Goal: Information Seeking & Learning: Learn about a topic

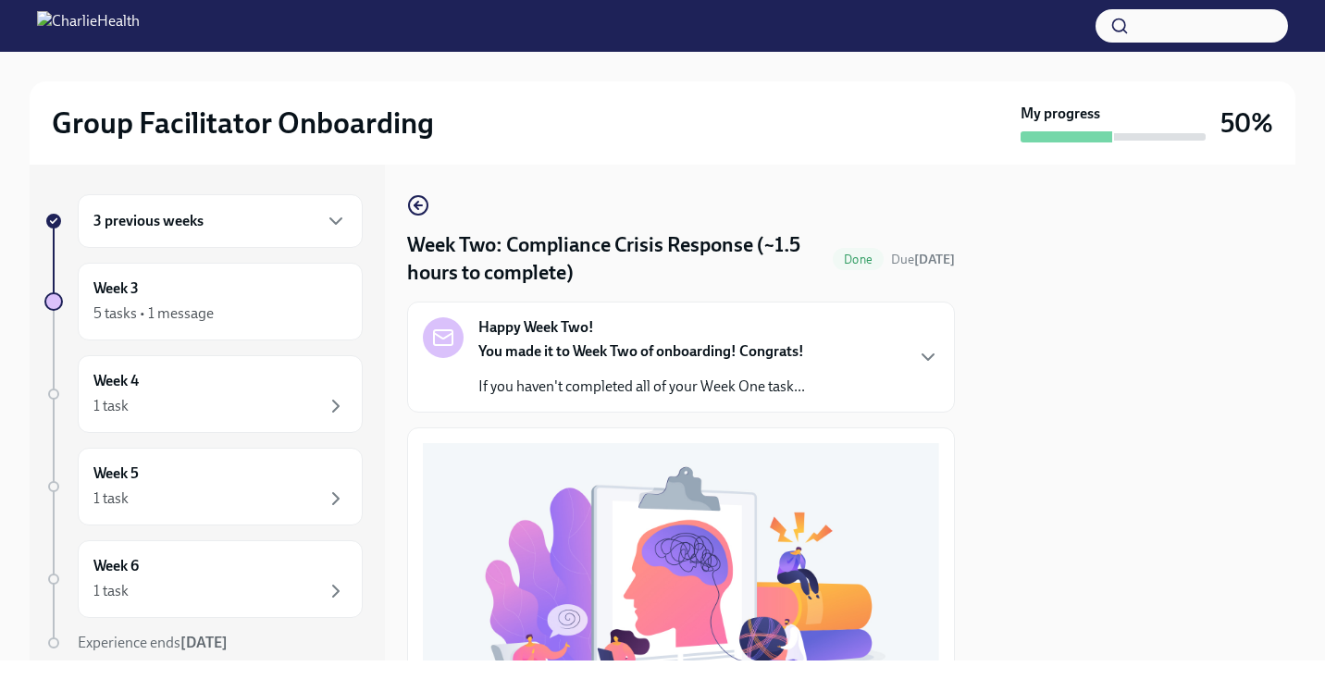
click at [728, 389] on p "If you haven't completed all of your Week One task..." at bounding box center [641, 386] width 327 height 20
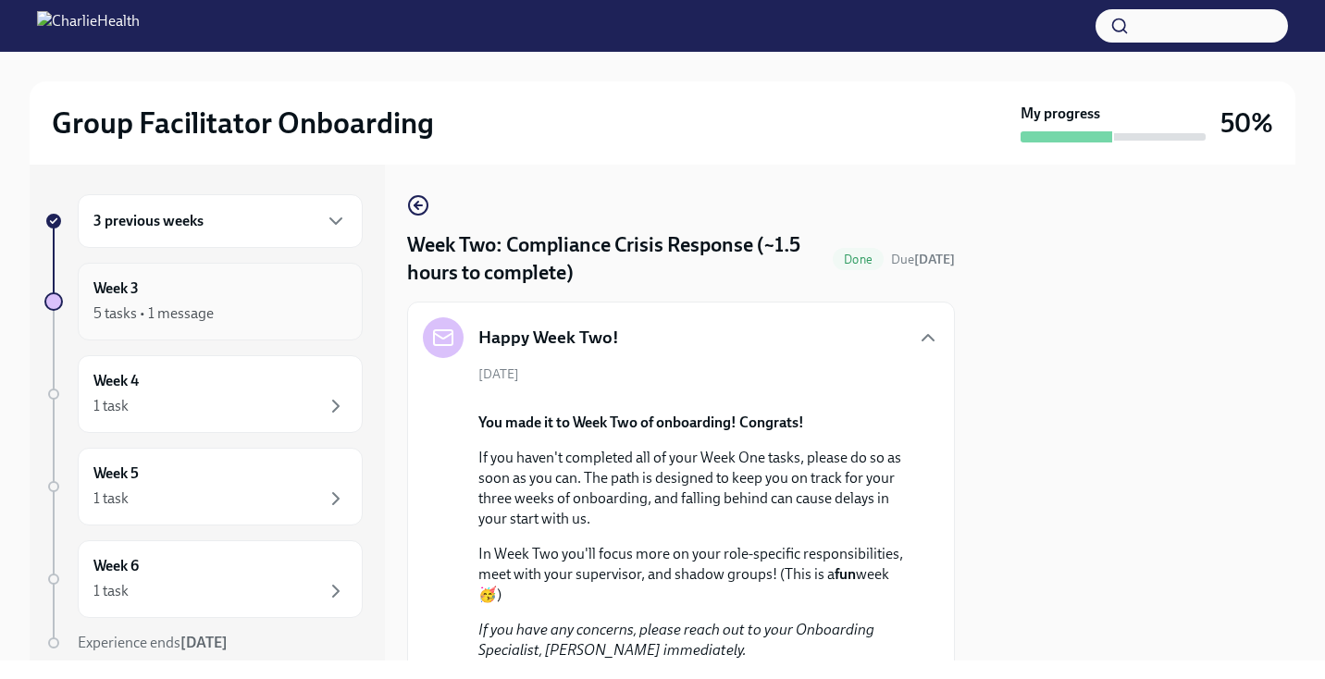
click at [309, 315] on div "5 tasks • 1 message" at bounding box center [219, 313] width 253 height 22
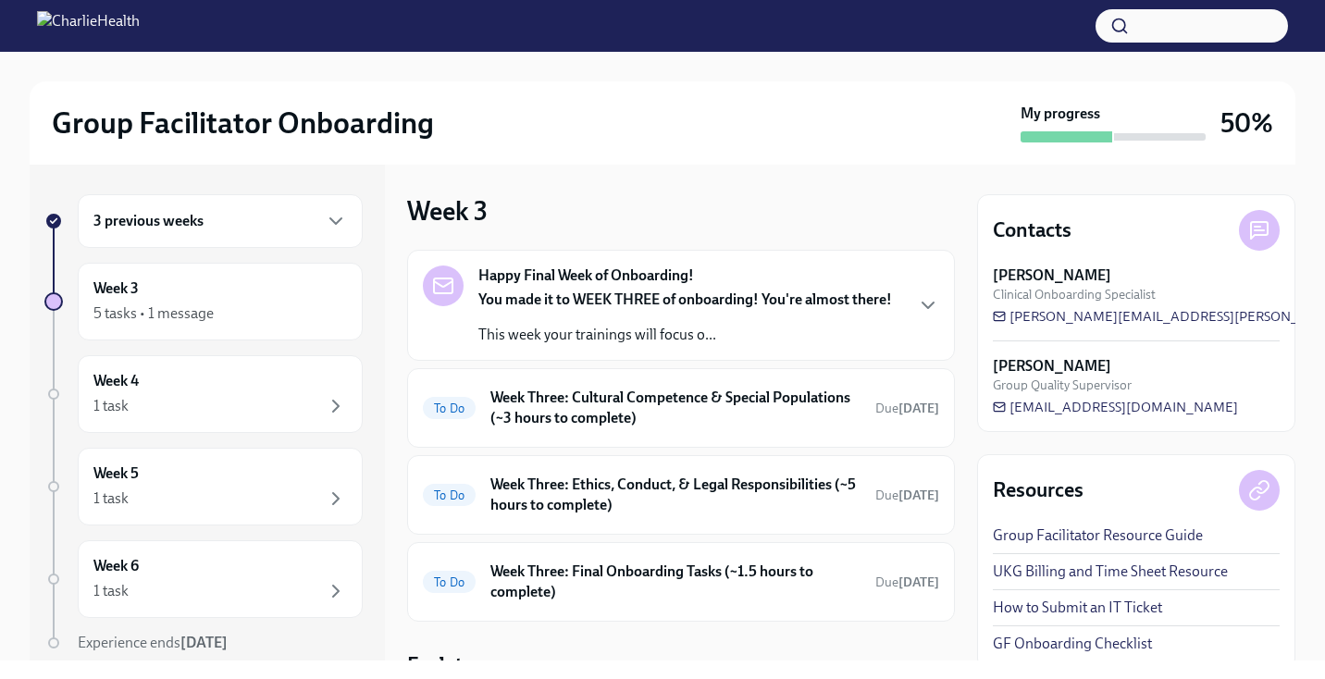
click at [298, 238] on div "3 previous weeks" at bounding box center [220, 221] width 285 height 54
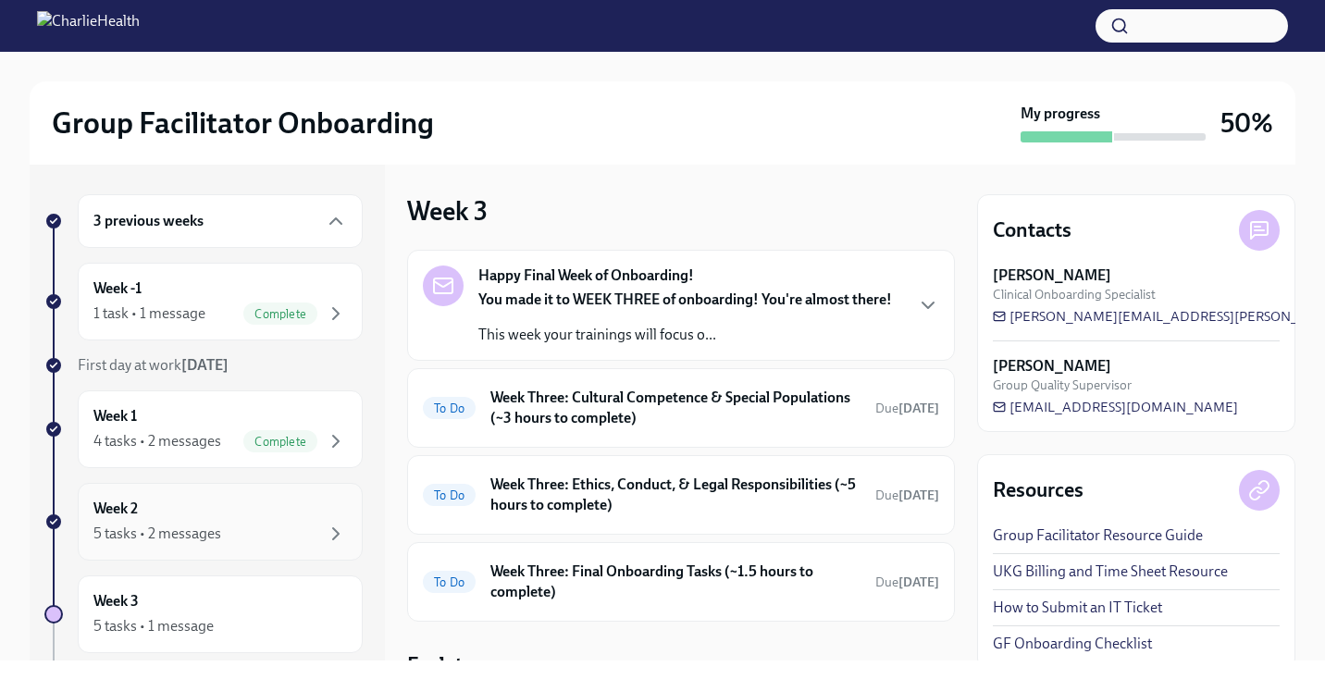
click at [283, 537] on div "5 tasks • 2 messages" at bounding box center [219, 534] width 253 height 22
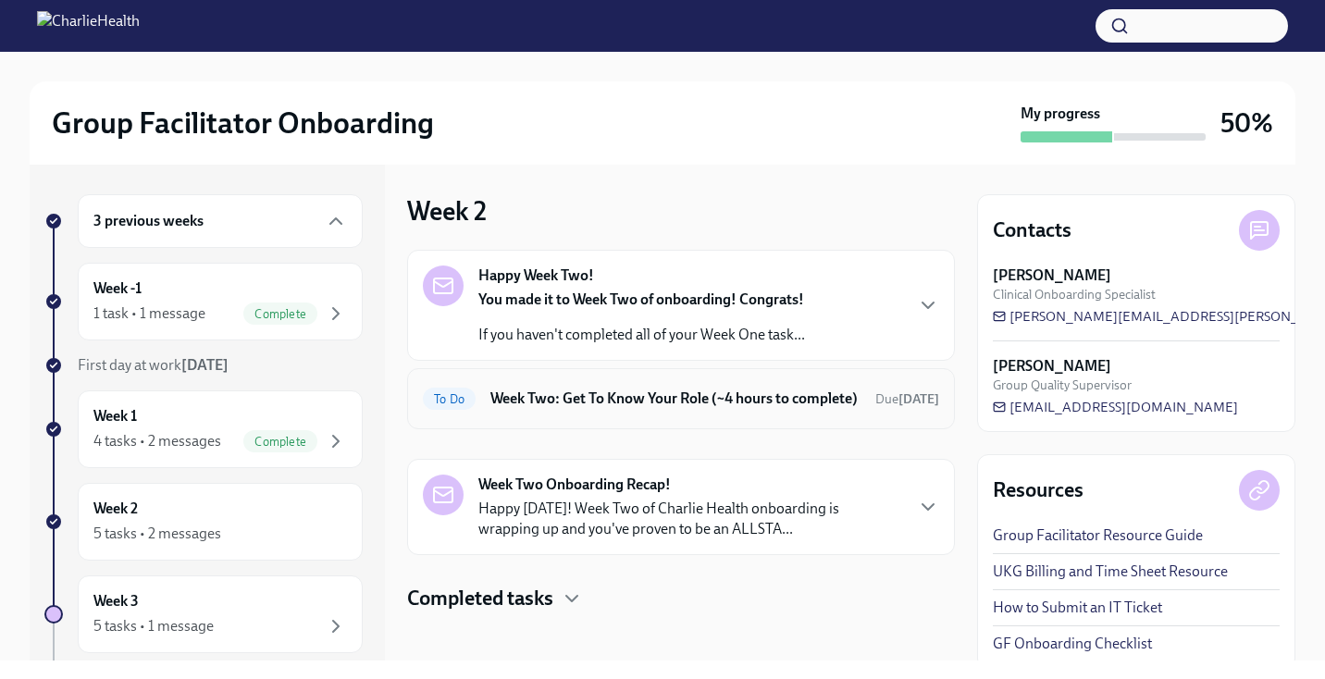
click at [616, 413] on div "To Do Week Two: Get To Know Your Role (~4 hours to complete) Due [DATE]" at bounding box center [681, 399] width 516 height 30
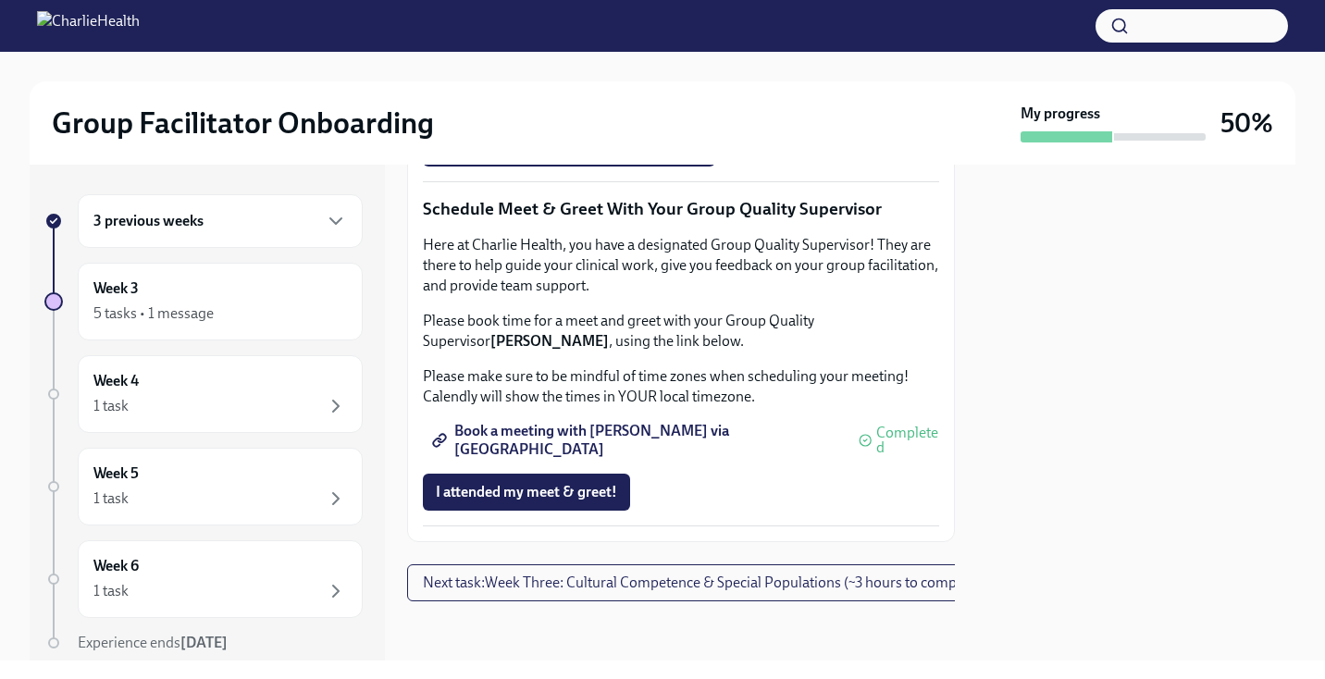
scroll to position [1528, 0]
click at [618, 157] on span "I attended TWO group observation hours!" at bounding box center [569, 148] width 266 height 19
click at [213, 413] on div "1 task" at bounding box center [219, 406] width 253 height 22
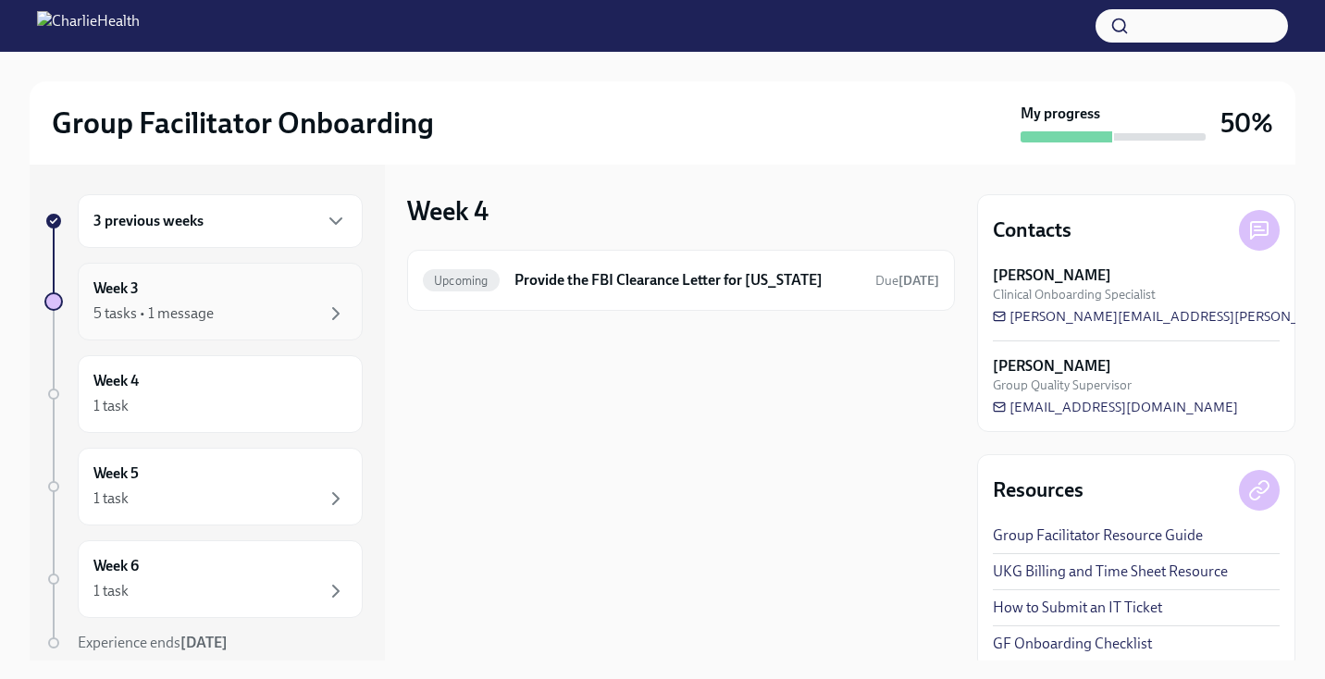
click at [165, 308] on div "5 tasks • 1 message" at bounding box center [153, 313] width 120 height 20
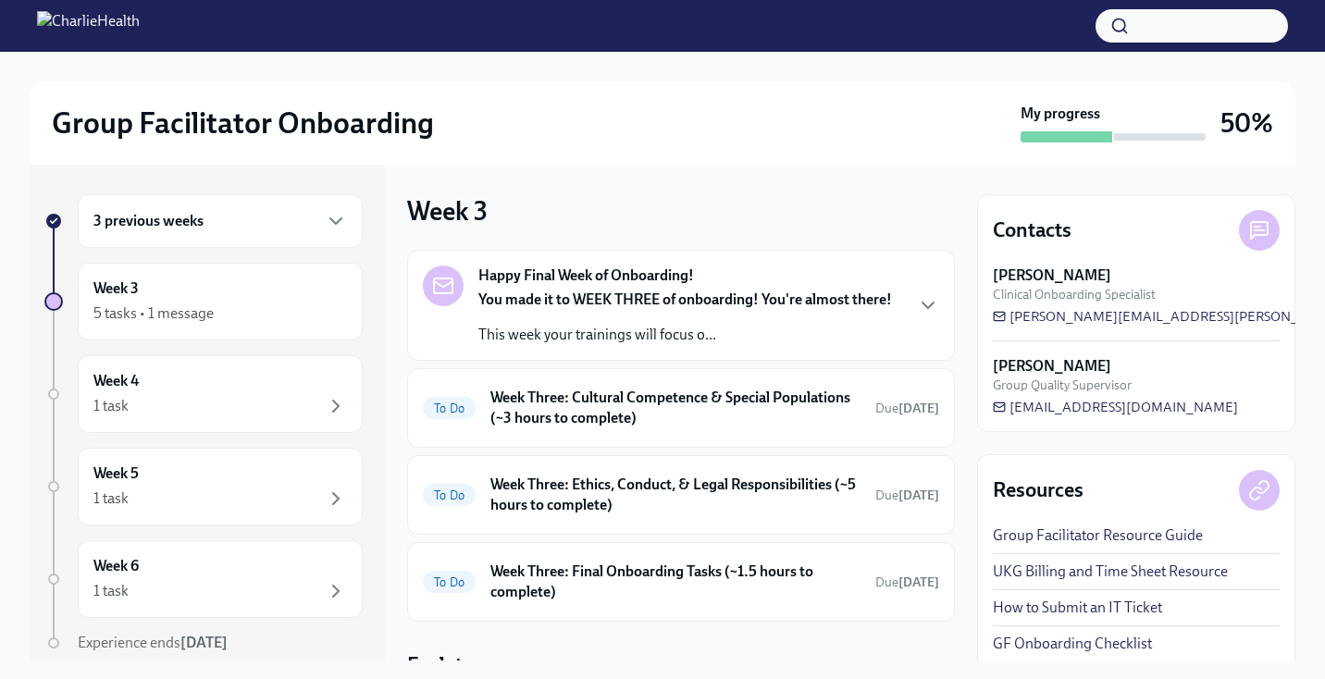
click at [766, 338] on p "This week your trainings will focus o..." at bounding box center [684, 335] width 413 height 20
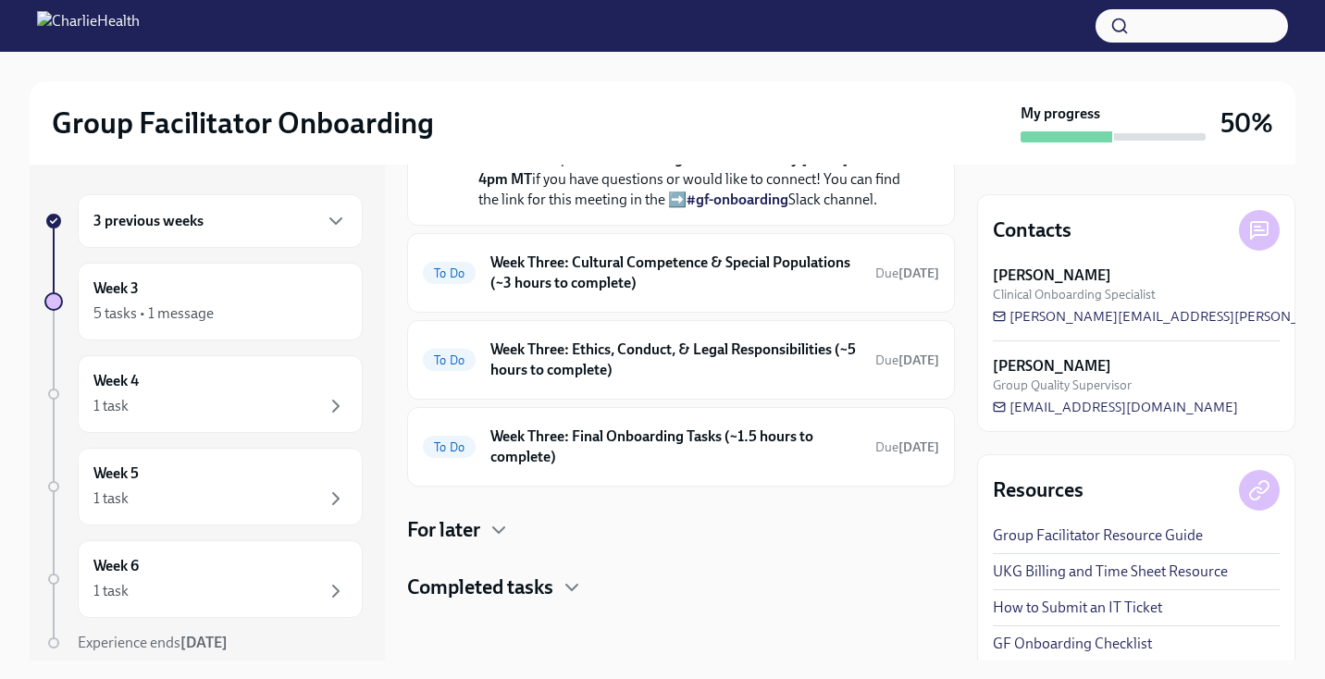
scroll to position [874, 0]
click at [771, 278] on h6 "Week Three: Cultural Competence & Special Populations (~3 hours to complete)" at bounding box center [675, 273] width 370 height 41
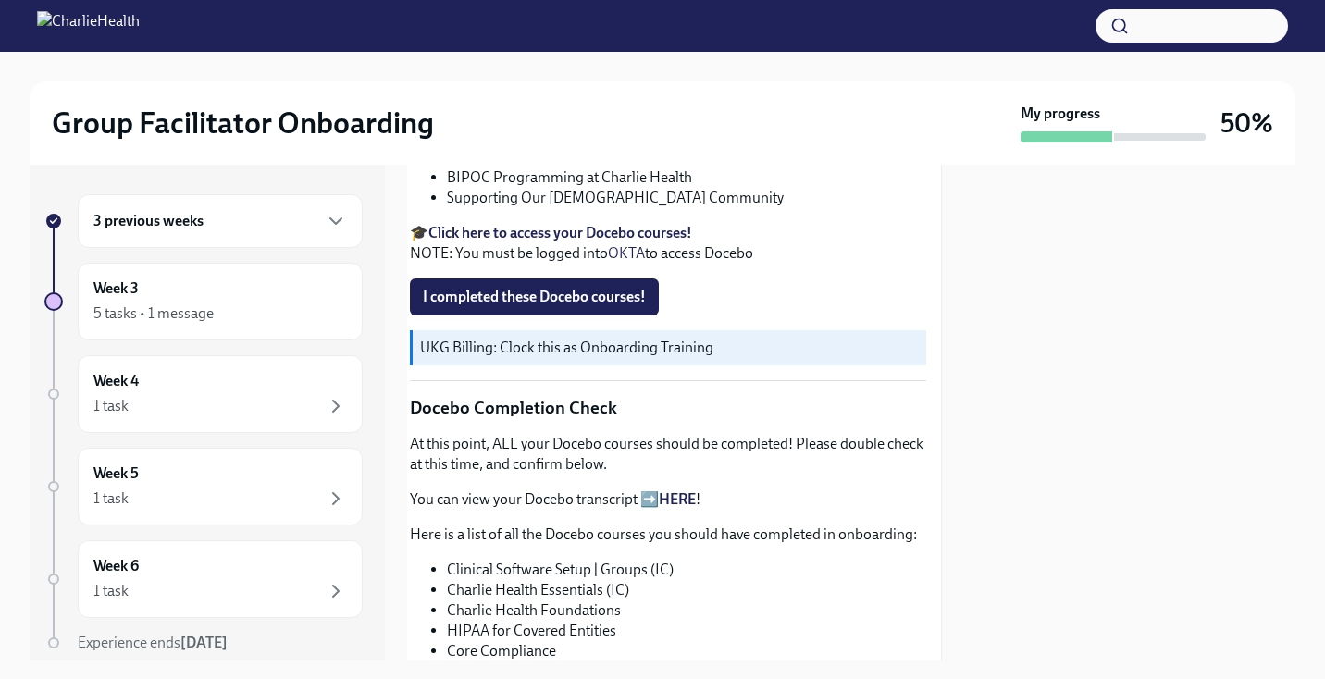
scroll to position [662, 13]
